Goal: Information Seeking & Learning: Understand process/instructions

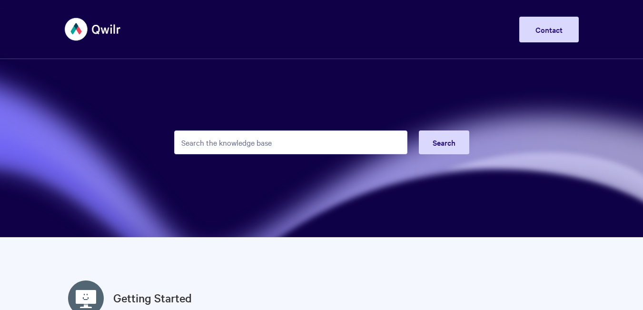
click at [204, 143] on input "Search the knowledge base" at bounding box center [290, 142] width 233 height 24
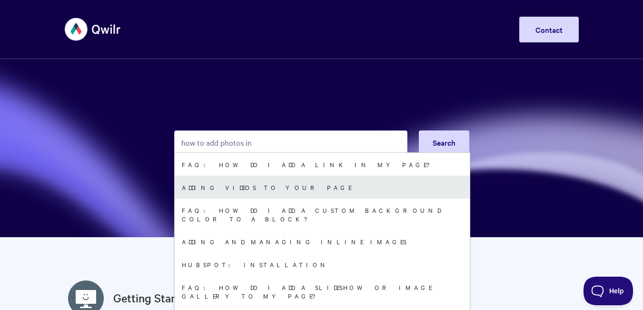
type input "how to add photos in"
click at [248, 187] on link "Adding Videos to your Page" at bounding box center [322, 187] width 295 height 23
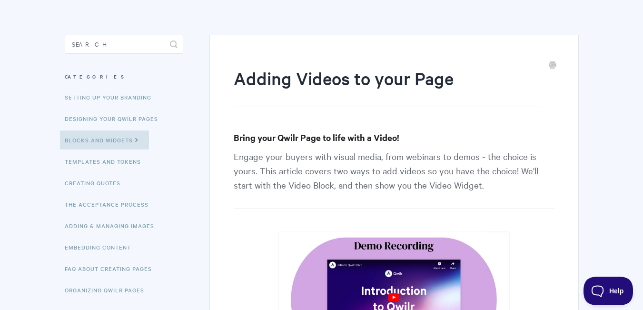
scroll to position [79, 0]
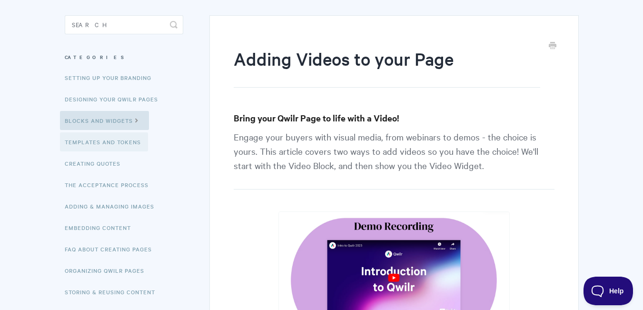
click at [92, 147] on link "Templates and Tokens" at bounding box center [104, 141] width 88 height 19
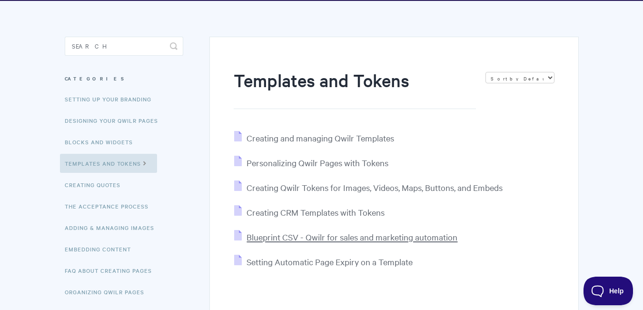
scroll to position [79, 0]
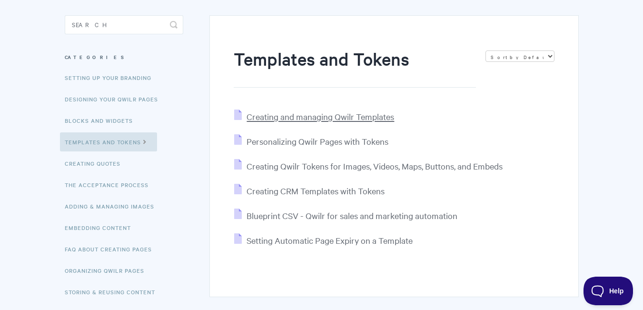
click at [263, 119] on span "Creating and managing Qwilr Templates" at bounding box center [319, 116] width 147 height 11
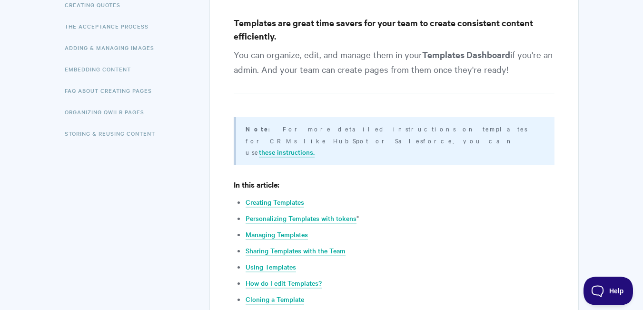
scroll to position [317, 0]
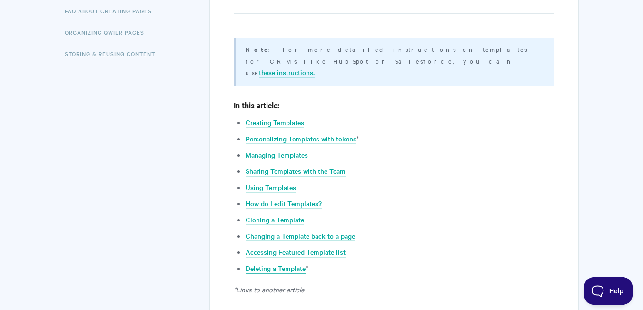
click at [295, 263] on link "Deleting a Template" at bounding box center [275, 268] width 60 height 10
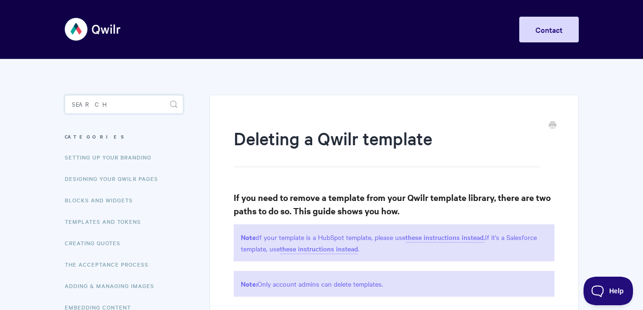
click at [113, 102] on input "Search" at bounding box center [124, 104] width 118 height 19
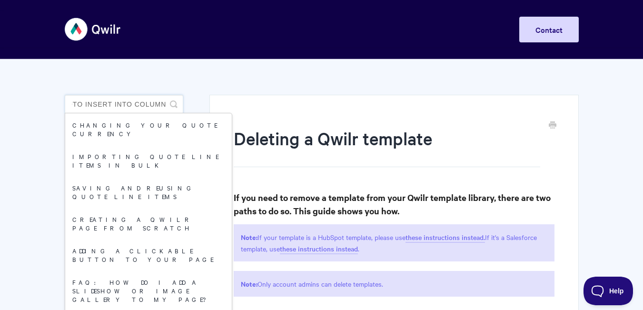
scroll to position [0, 20]
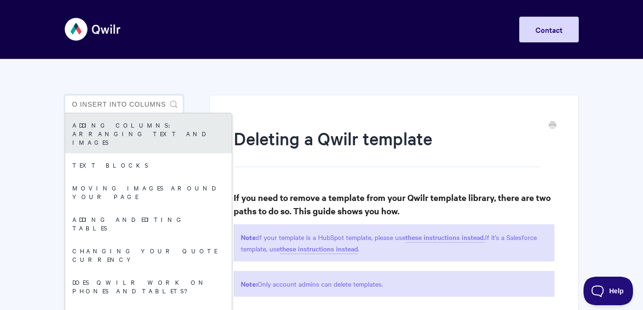
type input "photo insert into columns"
click at [137, 128] on link "Adding Columns: arranging text and images" at bounding box center [148, 133] width 166 height 40
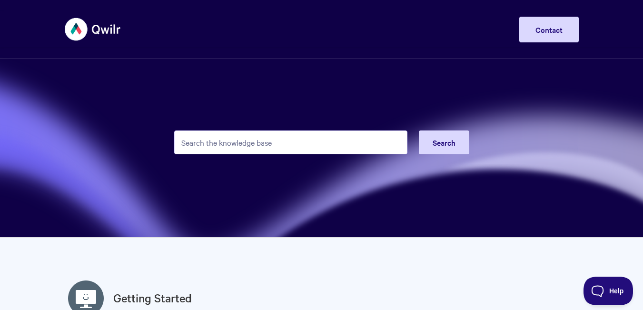
click at [313, 146] on input "Search the knowledge base" at bounding box center [290, 142] width 233 height 24
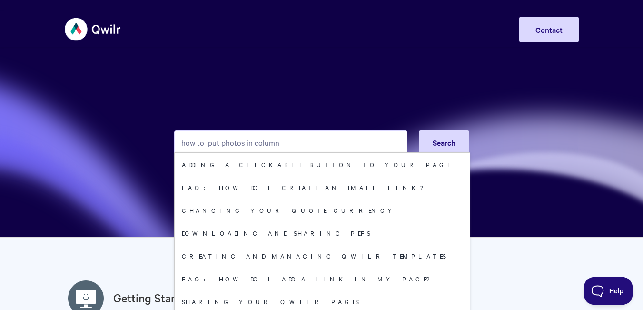
type input "how to put photos in columns"
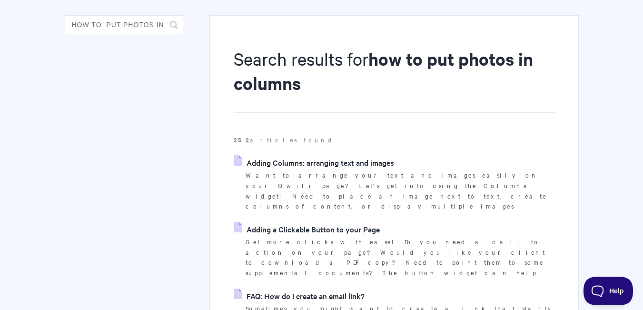
scroll to position [158, 0]
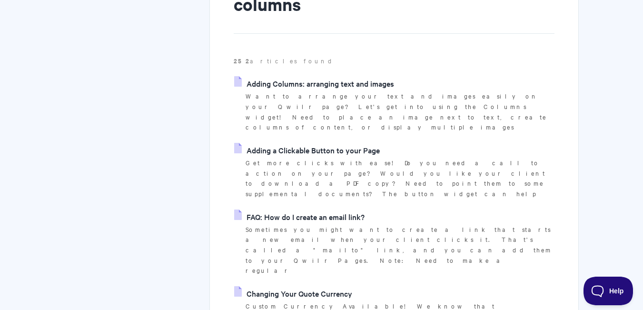
click at [310, 80] on link "Adding Columns: arranging text and images" at bounding box center [314, 83] width 160 height 14
